Goal: Task Accomplishment & Management: Use online tool/utility

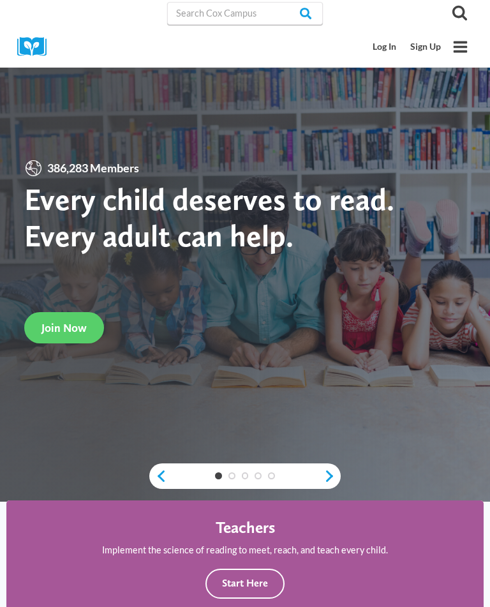
click at [379, 46] on link "Log In" at bounding box center [385, 47] width 38 height 24
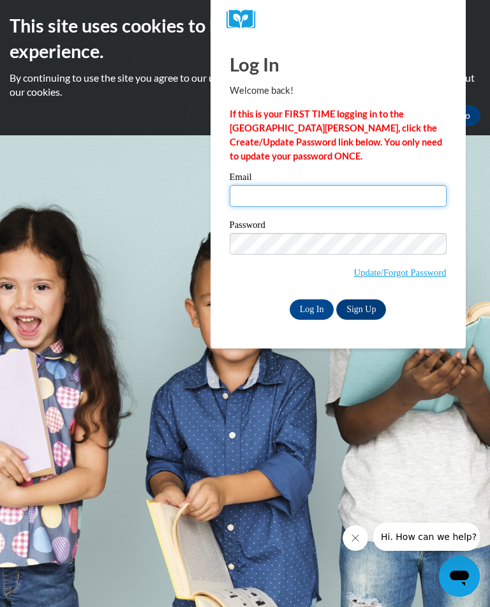
click at [330, 193] on input "Email" at bounding box center [338, 196] width 217 height 22
click at [307, 204] on input "Email" at bounding box center [338, 196] width 217 height 22
click at [304, 195] on input "Email" at bounding box center [338, 196] width 217 height 22
type input "jakneecamitch@gmail.com"
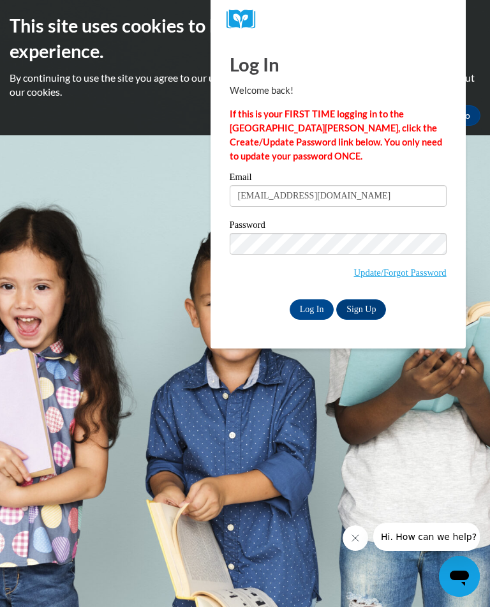
click at [311, 309] on input "Log In" at bounding box center [312, 309] width 45 height 20
click at [312, 308] on input "Log In" at bounding box center [312, 309] width 45 height 20
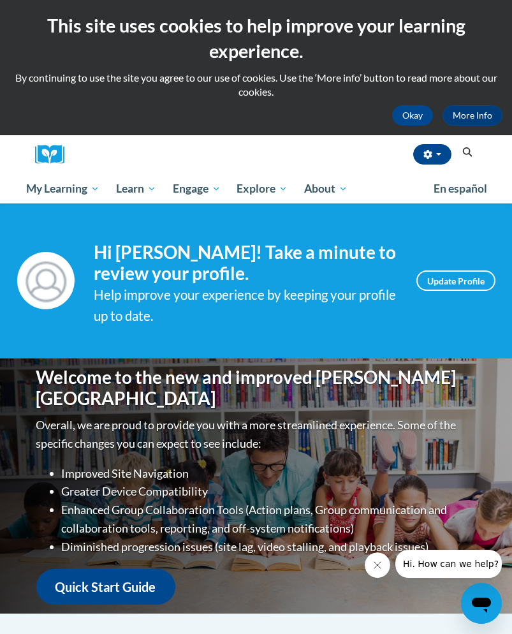
click at [0, 0] on span "My Course Progress" at bounding box center [0, 0] width 0 height 0
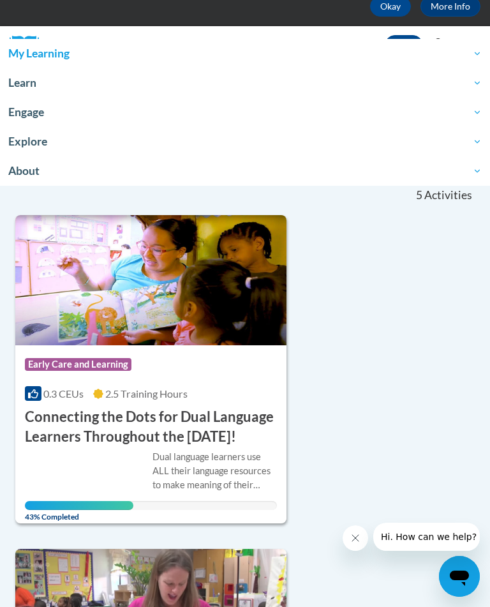
scroll to position [110, 0]
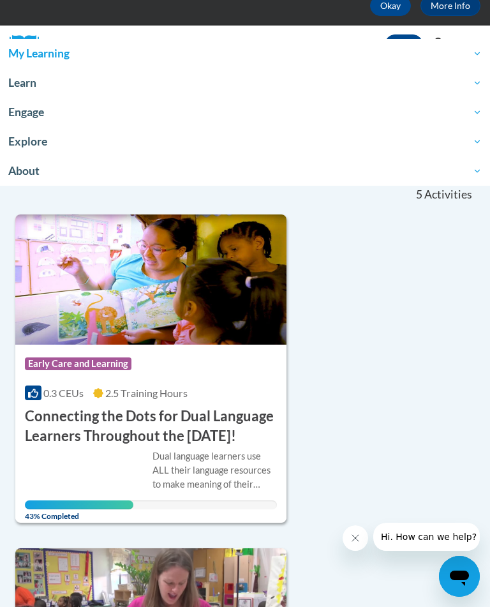
click at [154, 446] on h3 "Connecting the Dots for Dual Language Learners Throughout the Preschool Day!" at bounding box center [151, 426] width 252 height 40
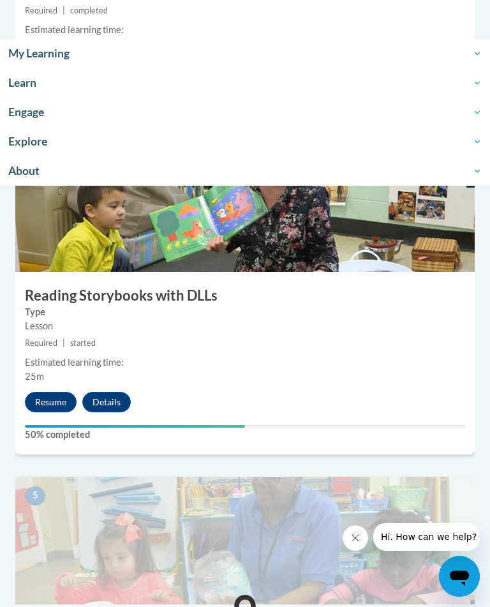
scroll to position [1303, 0]
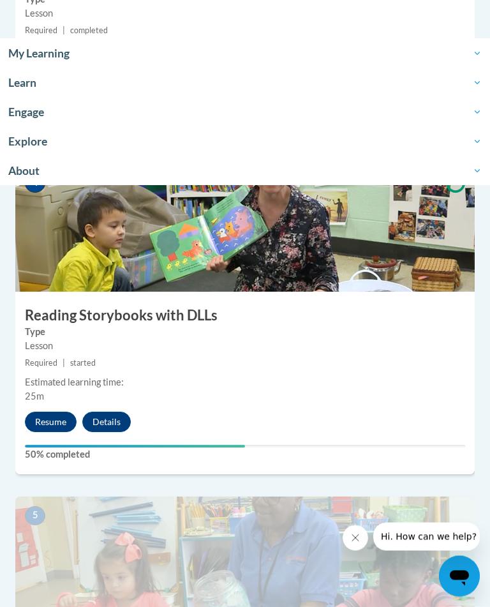
click at [51, 433] on button "Resume" at bounding box center [51, 422] width 52 height 20
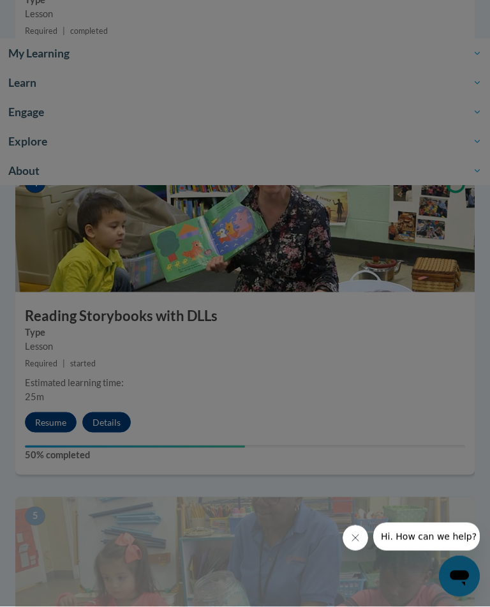
scroll to position [1304, 0]
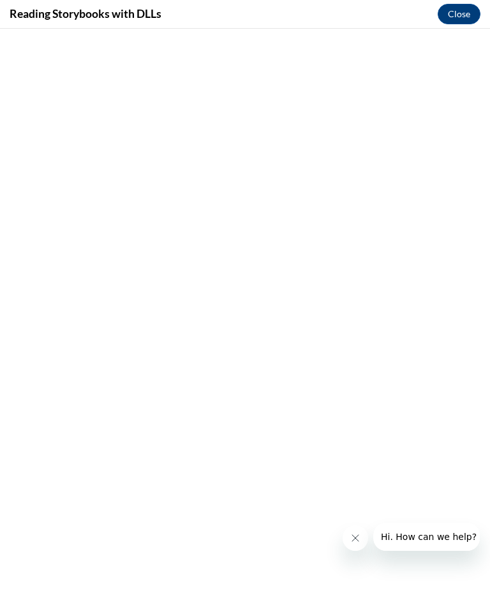
click at [352, 546] on button "Close message from company" at bounding box center [356, 538] width 26 height 26
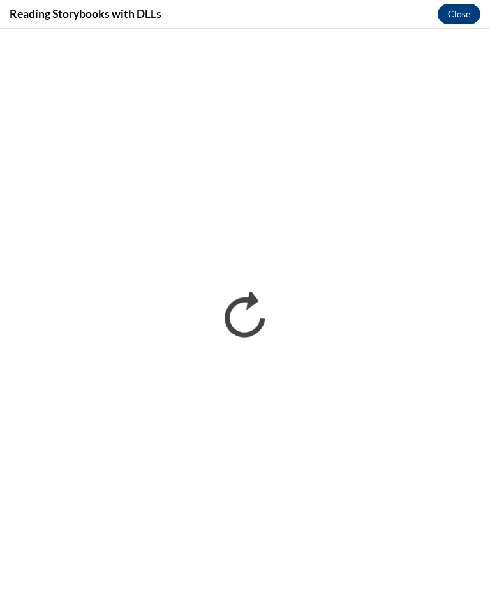
scroll to position [0, 0]
click at [461, 11] on button "Close" at bounding box center [459, 14] width 43 height 20
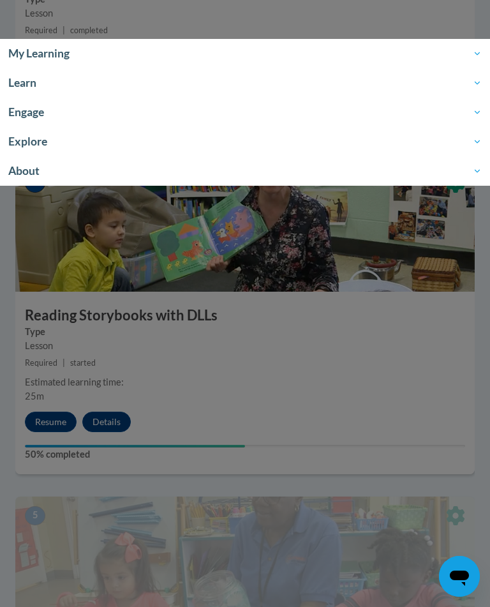
click at [134, 362] on div at bounding box center [245, 303] width 490 height 607
click at [45, 477] on div at bounding box center [245, 303] width 490 height 607
click at [165, 287] on div at bounding box center [245, 303] width 490 height 607
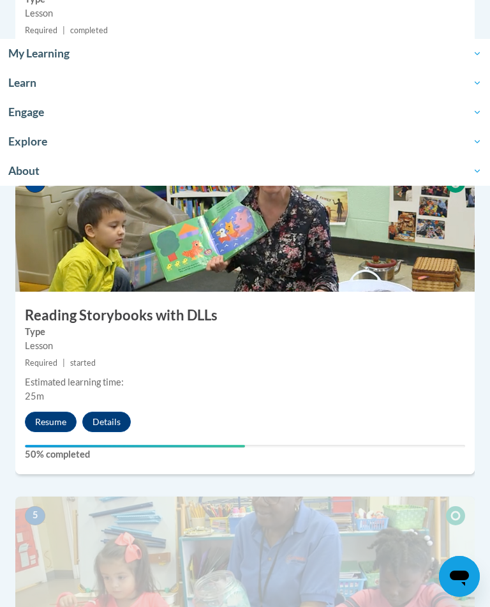
click at [278, 274] on img at bounding box center [244, 228] width 459 height 128
click at [213, 316] on h3 "Reading Storybooks with DLLs" at bounding box center [244, 316] width 459 height 20
click at [44, 432] on button "Resume" at bounding box center [51, 422] width 52 height 20
